Goal: Find specific page/section: Find specific page/section

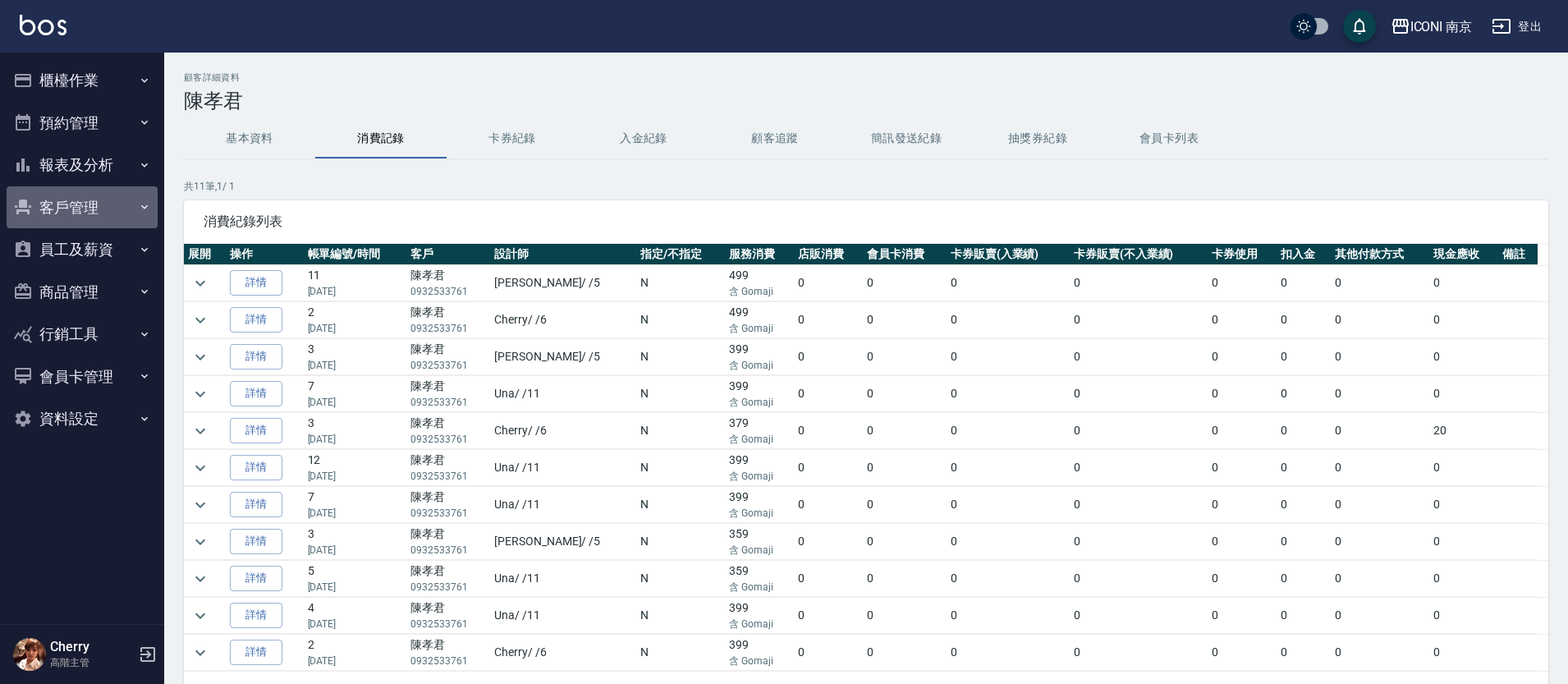
click at [81, 209] on button "客戶管理" at bounding box center [83, 207] width 152 height 43
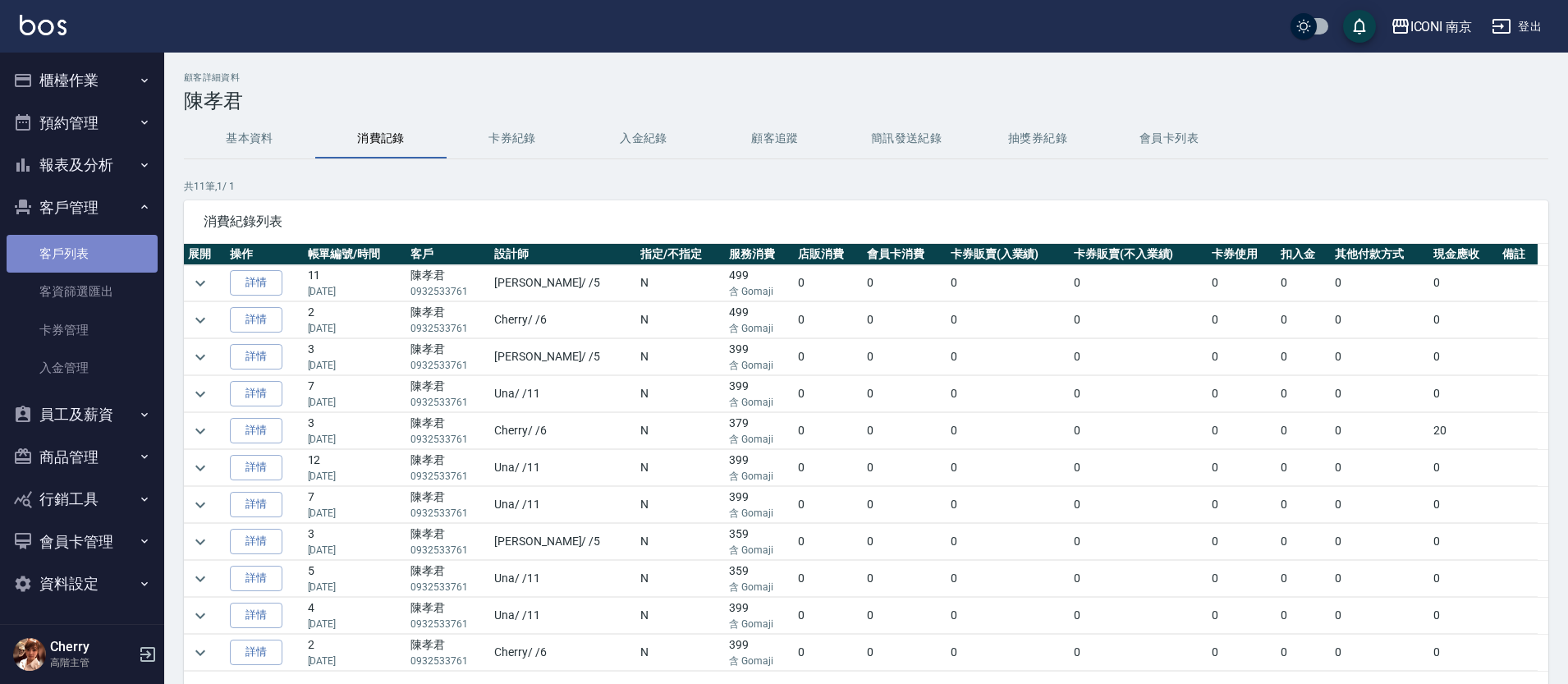
click at [85, 242] on link "客戶列表" at bounding box center [83, 254] width 152 height 38
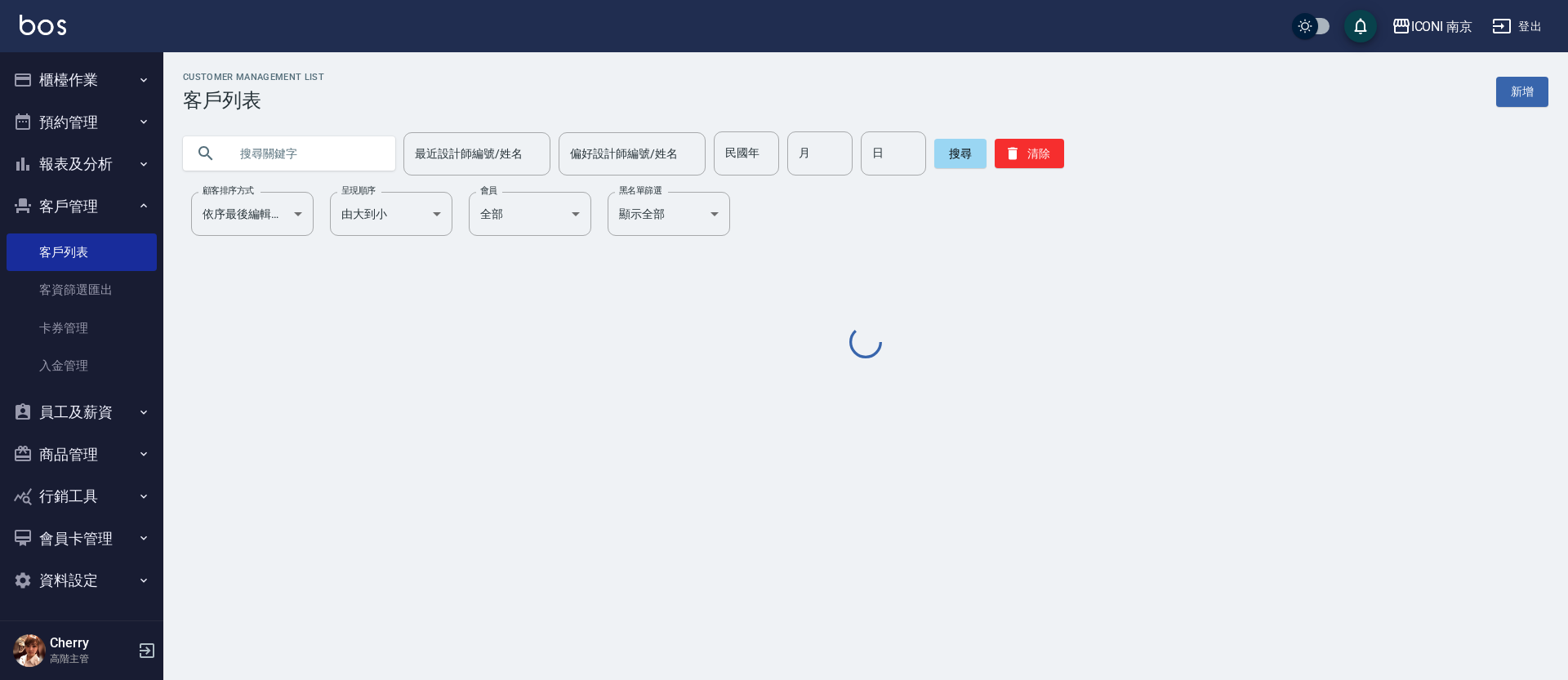
click at [321, 146] on input "text" at bounding box center [305, 154] width 154 height 44
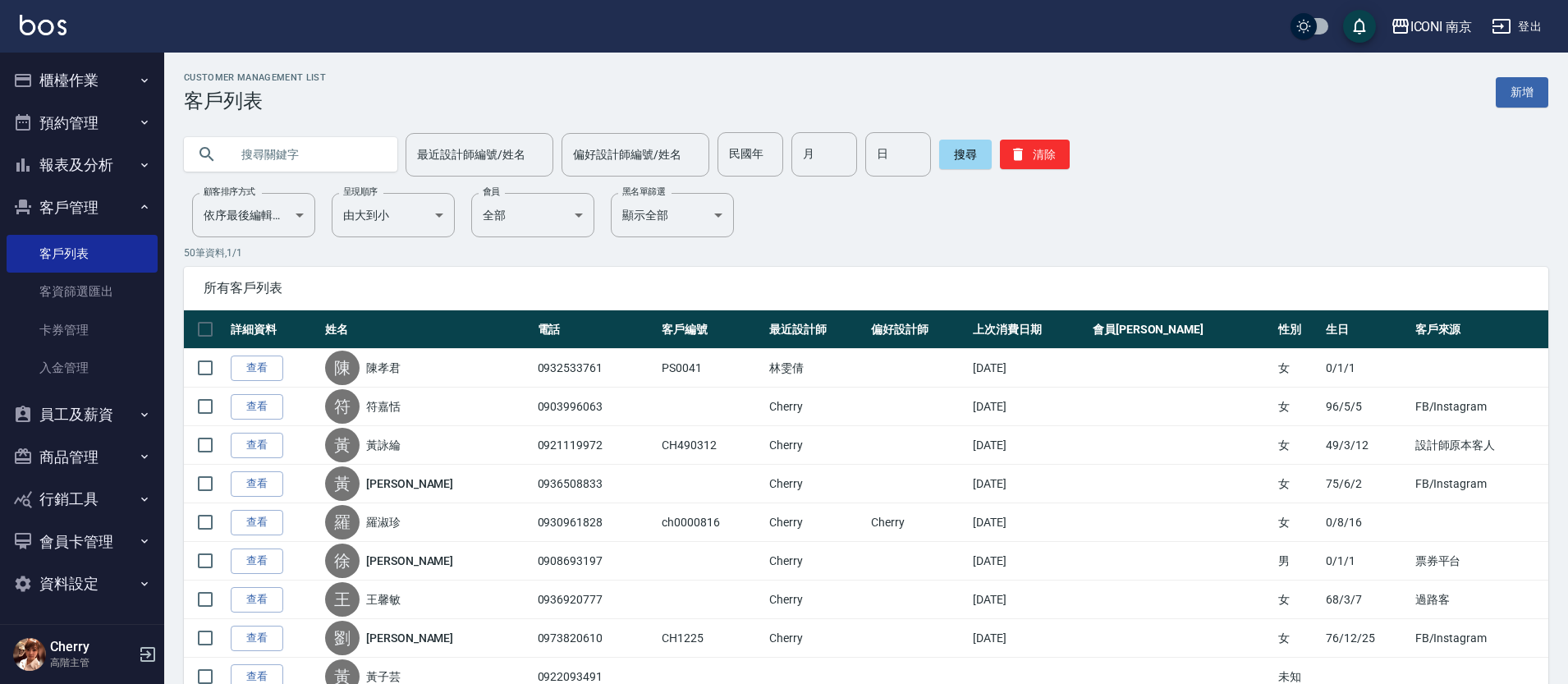
click at [96, 169] on button "報表及分析" at bounding box center [83, 165] width 152 height 43
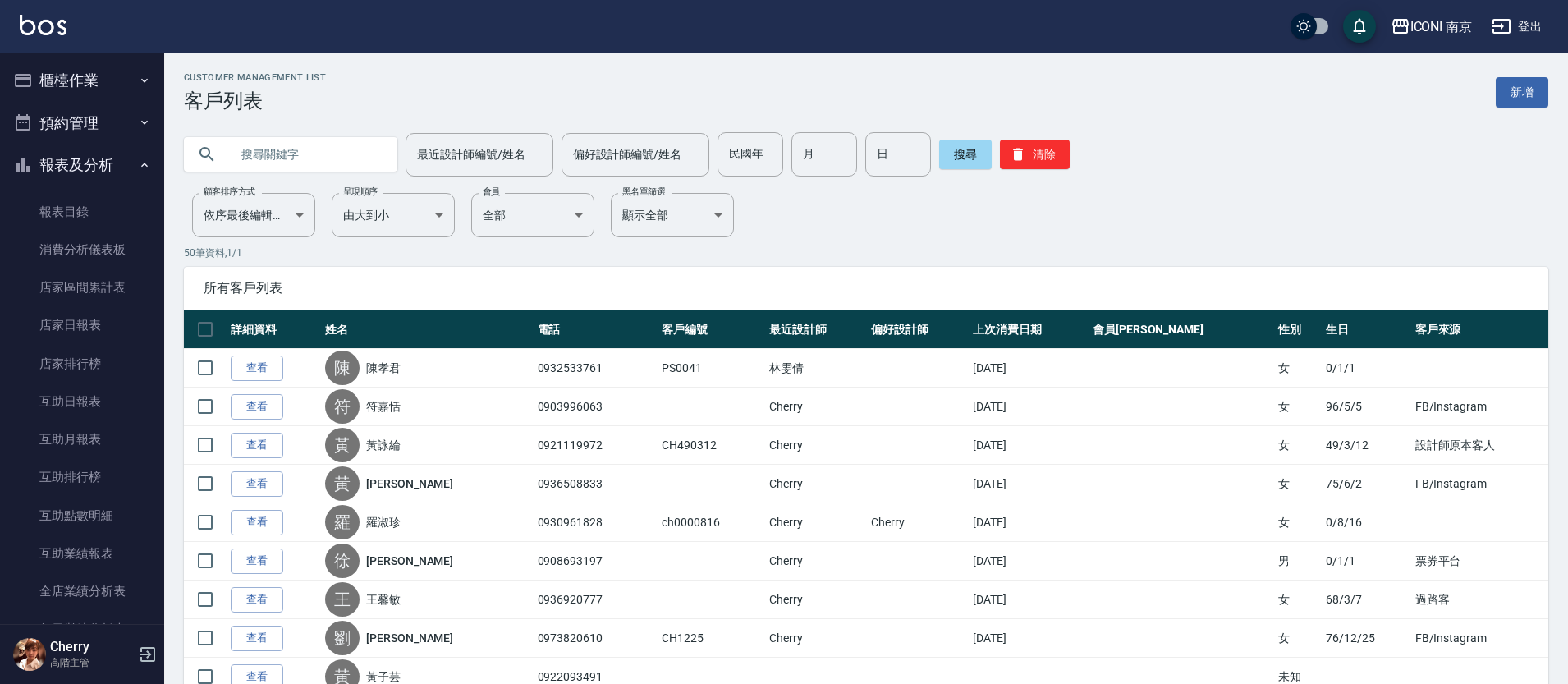
click at [96, 152] on button "報表及分析" at bounding box center [83, 165] width 152 height 43
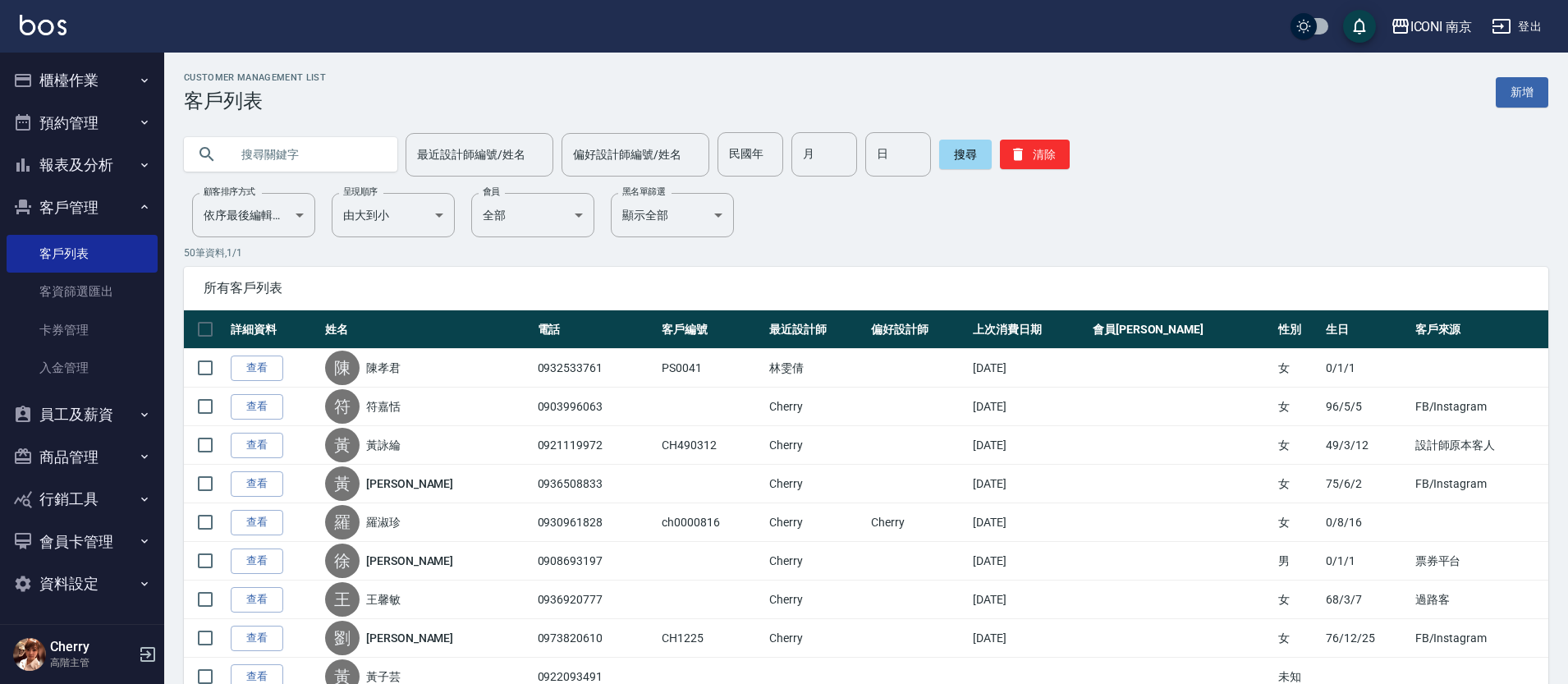
click at [105, 125] on button "預約管理" at bounding box center [83, 123] width 152 height 43
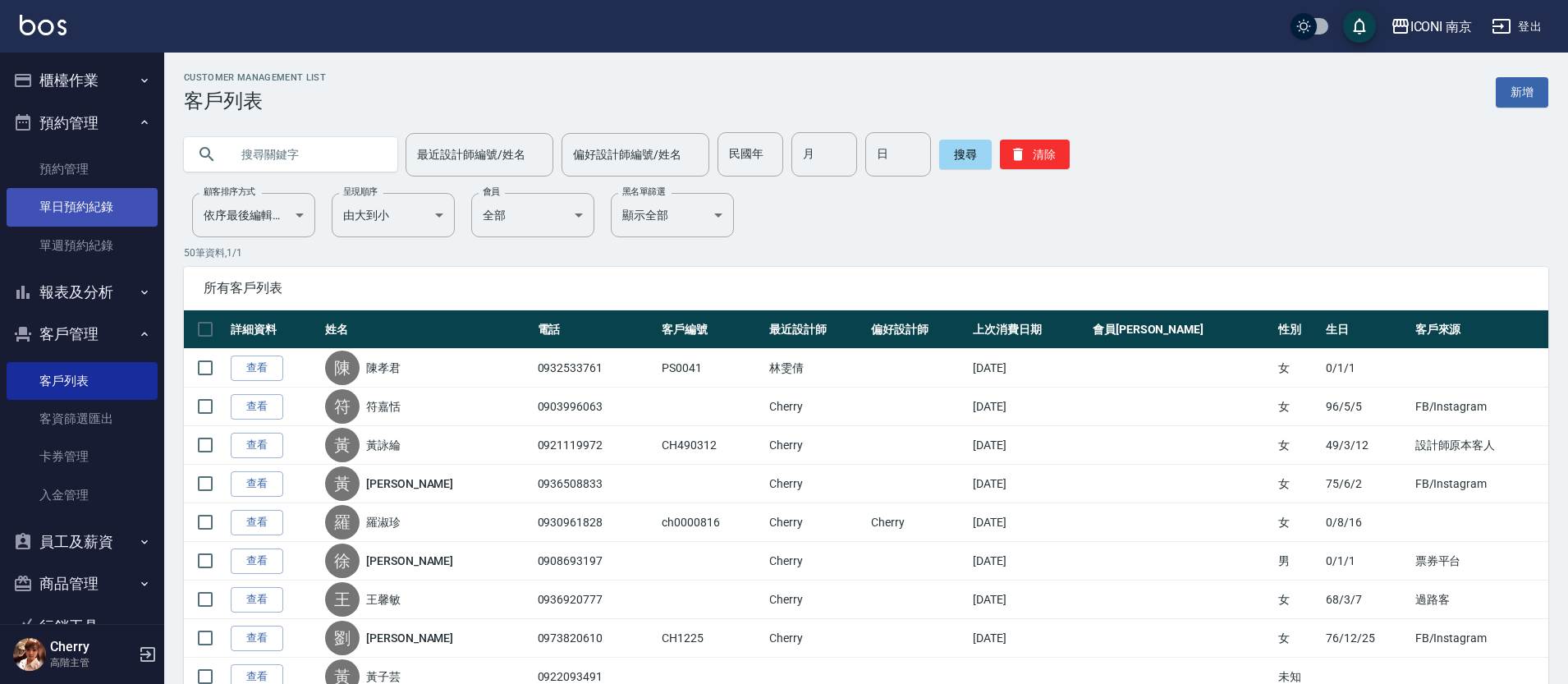
click at [91, 213] on link "單日預約紀錄" at bounding box center [83, 207] width 152 height 38
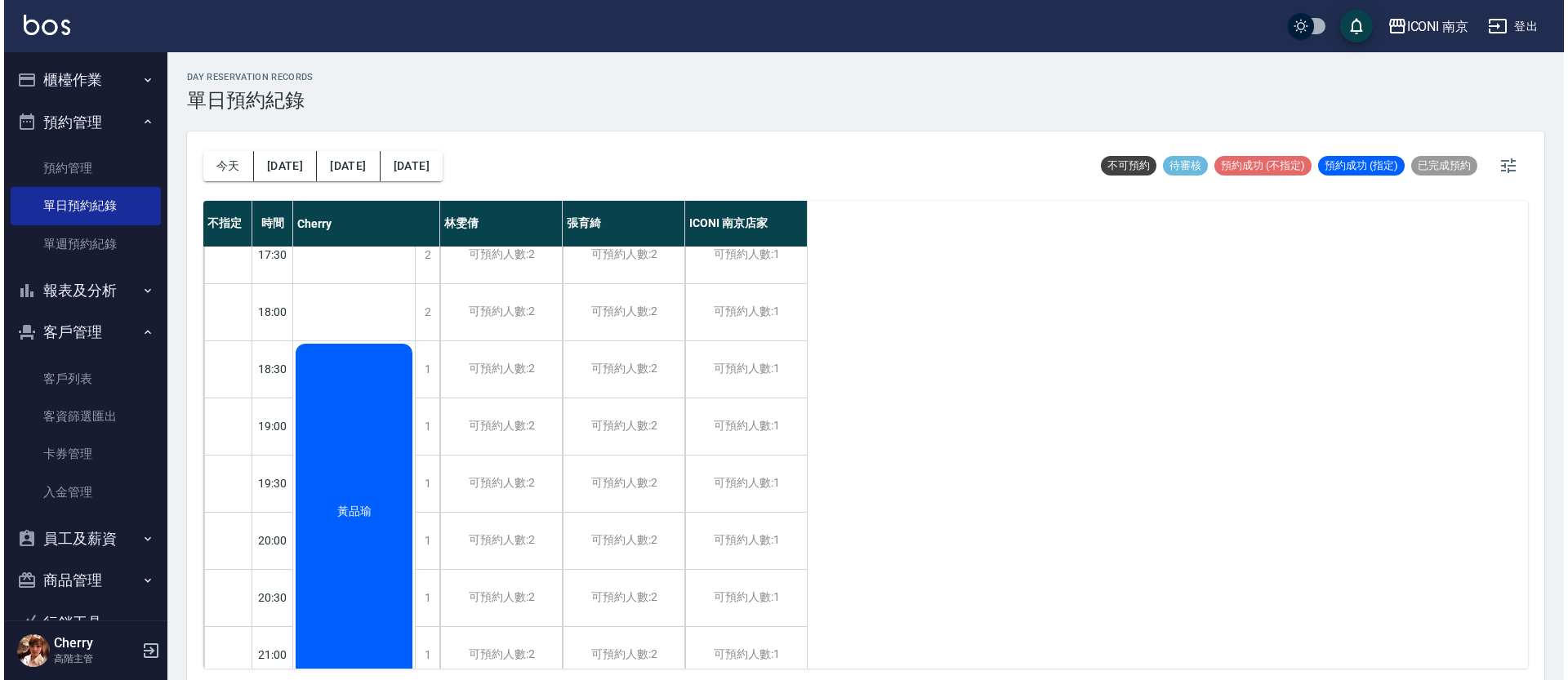
scroll to position [910, 0]
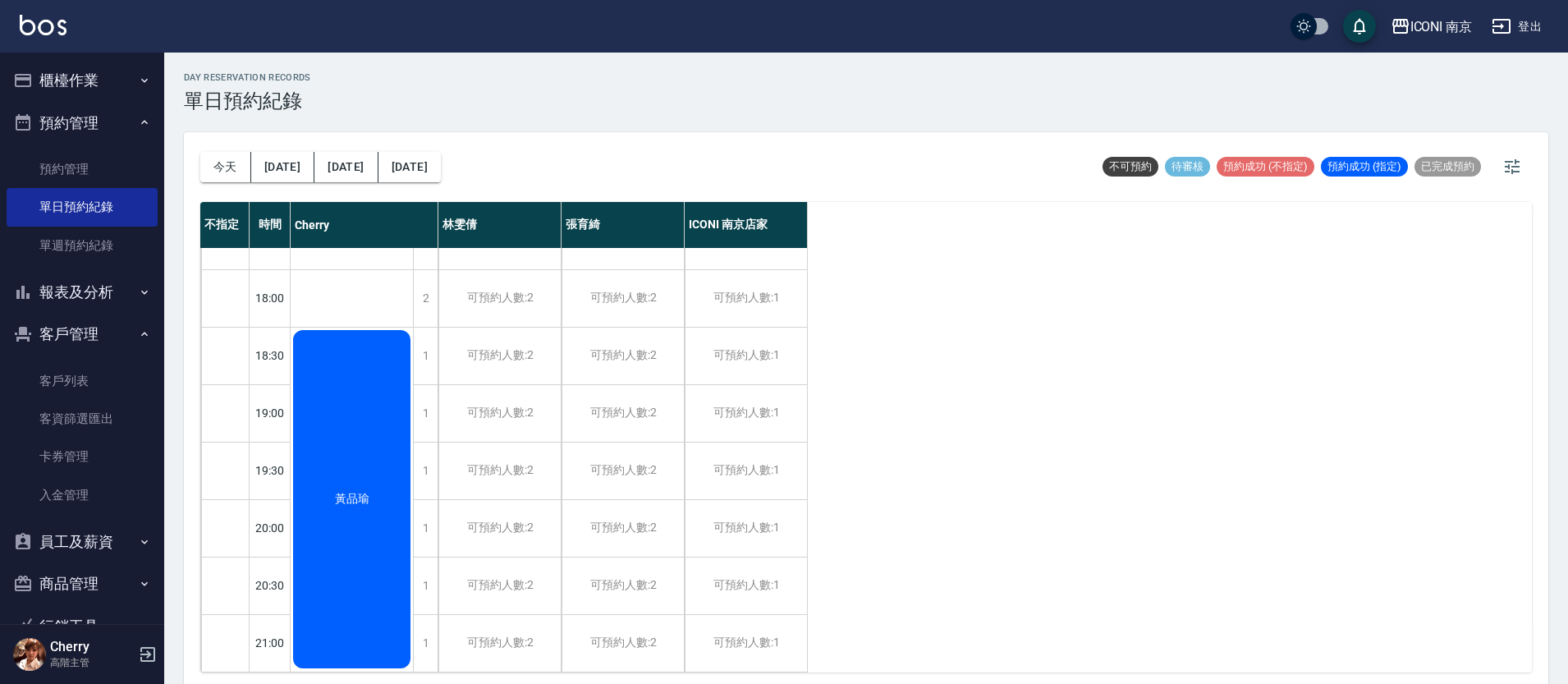
click at [367, 519] on div "黃品瑜" at bounding box center [352, 500] width 123 height 343
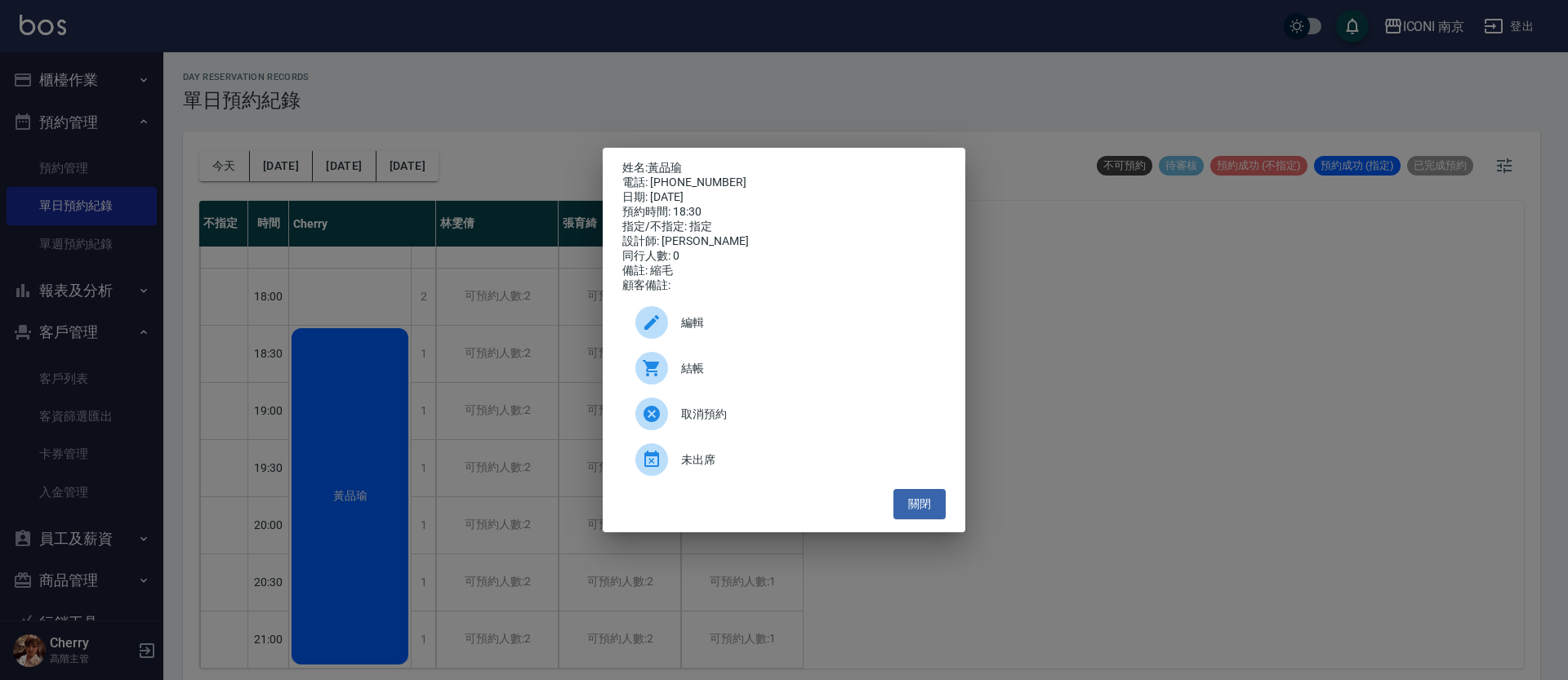
click at [651, 332] on icon at bounding box center [651, 322] width 20 height 20
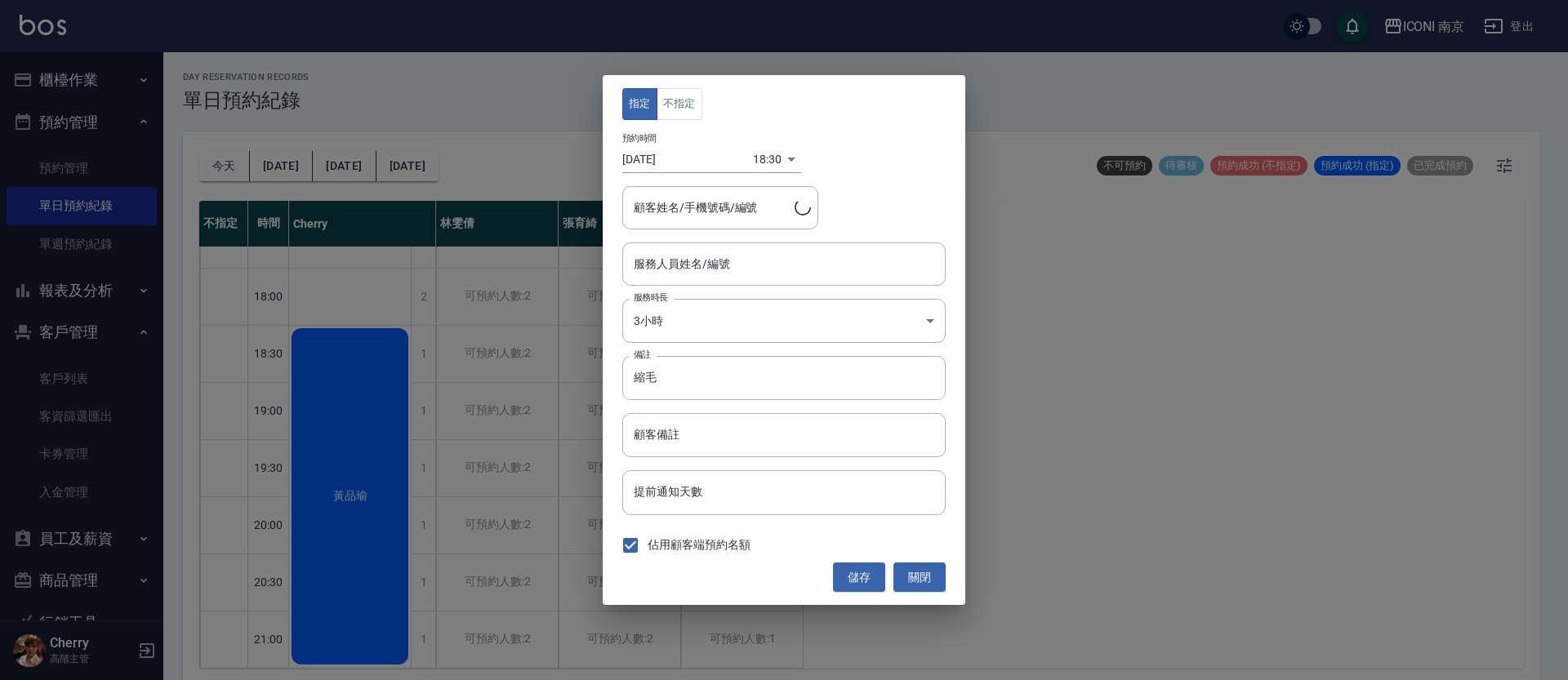
type input "Cherry-6"
type input "黃品瑜/0926826262/"
click at [913, 573] on button "關閉" at bounding box center [919, 578] width 53 height 30
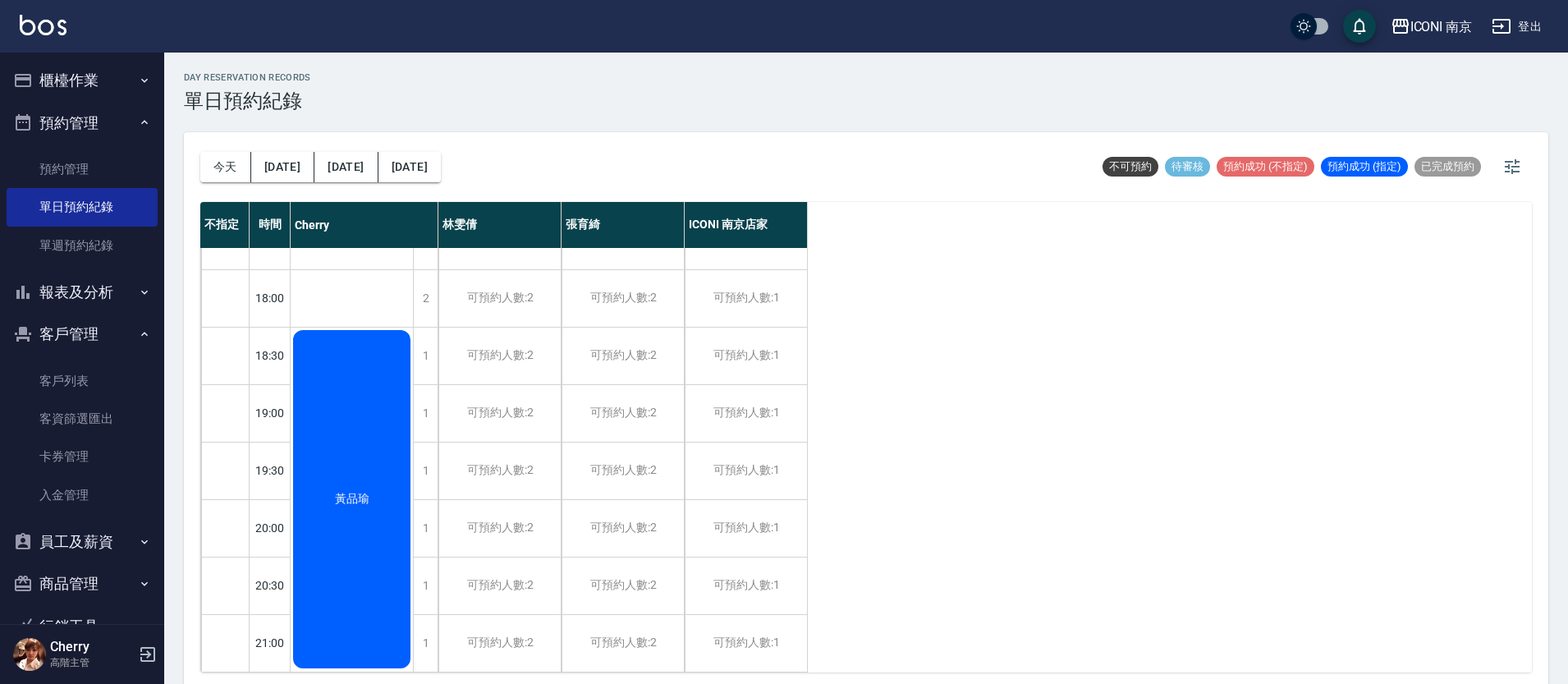
click at [333, 417] on div "黃品瑜" at bounding box center [352, 500] width 123 height 343
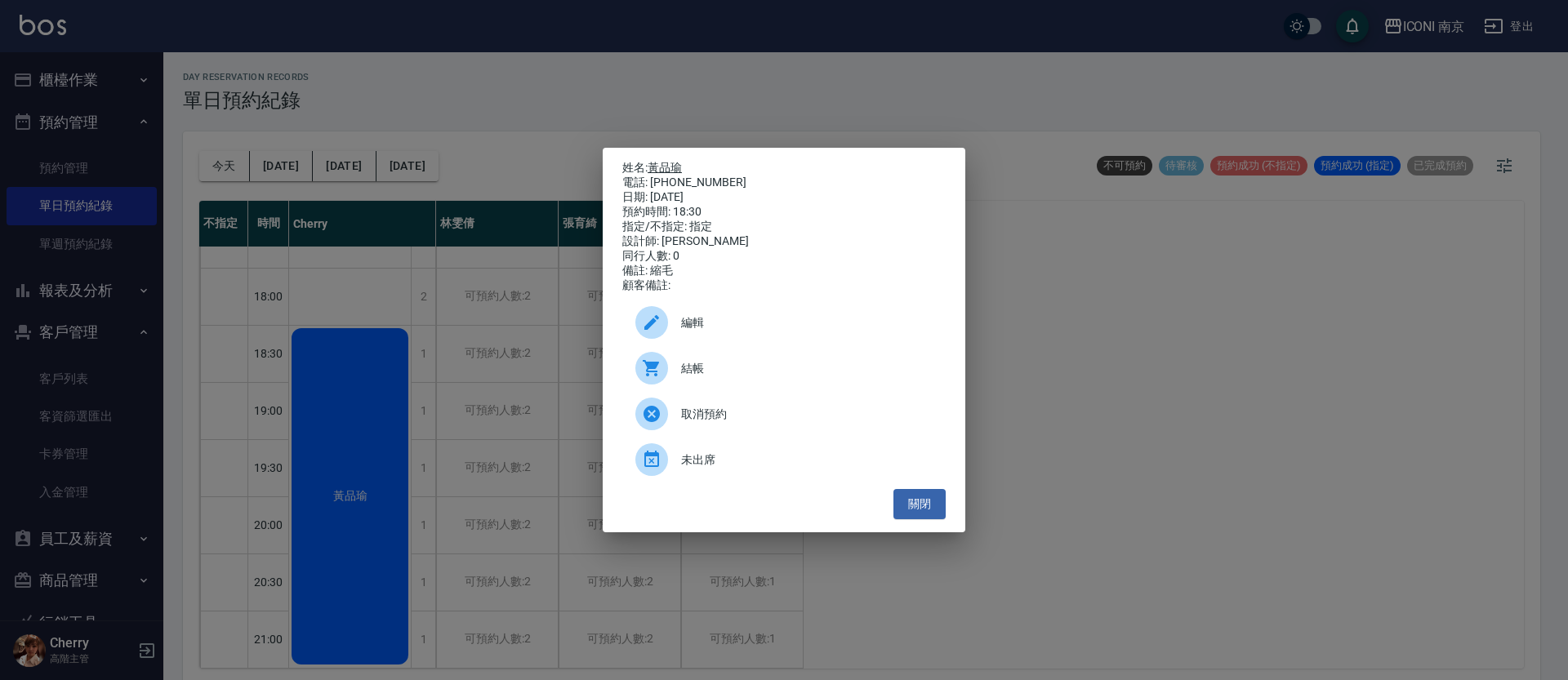
click at [675, 161] on link "黃品瑜" at bounding box center [664, 167] width 35 height 13
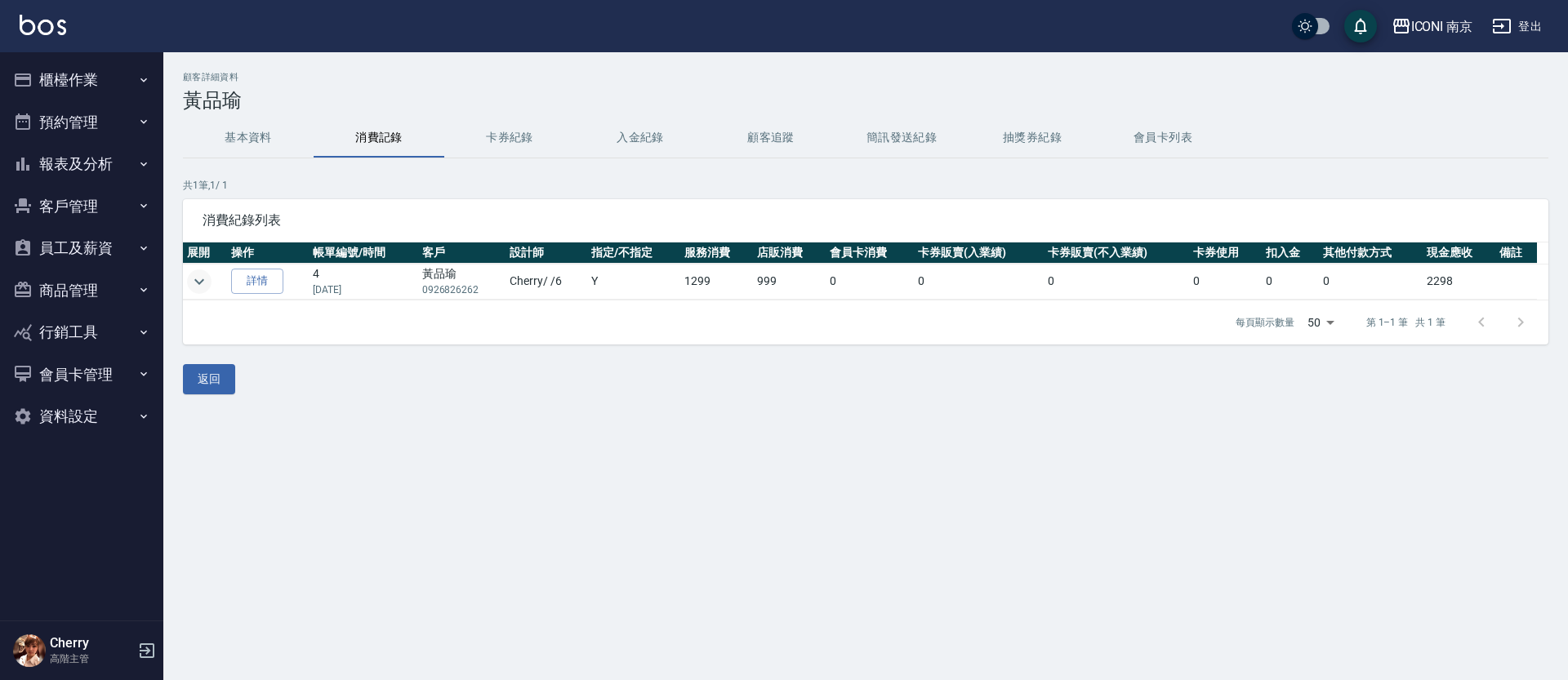
click at [202, 284] on icon "expand row" at bounding box center [199, 282] width 20 height 20
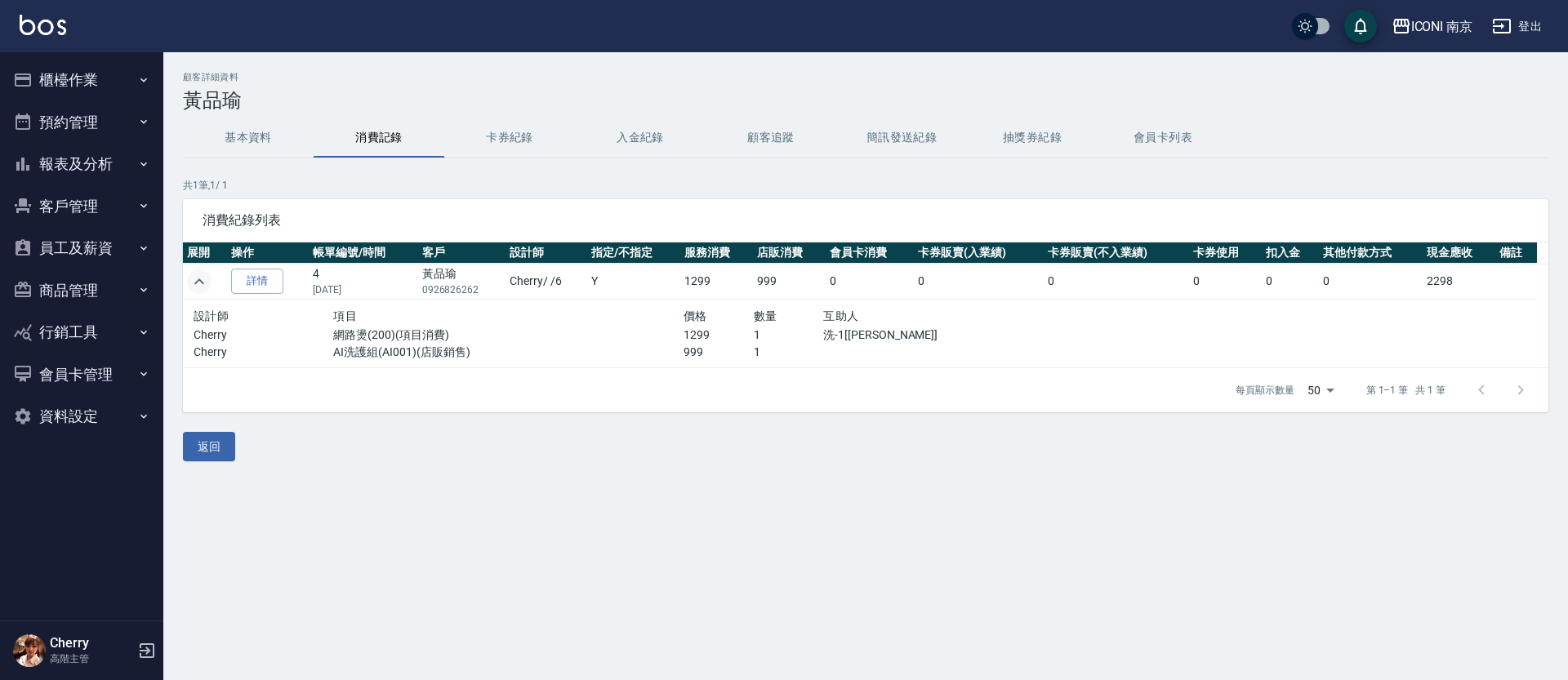
click at [645, 525] on div "顧客詳細資料 [PERSON_NAME] 基本資料 消費記錄 卡券紀錄 入金紀錄 顧客追蹤 簡訊發送紀錄 抽獎券紀錄 會員卡列表 共 1 筆, 1 / 1 消…" at bounding box center [784, 340] width 1568 height 680
